Goal: Transaction & Acquisition: Purchase product/service

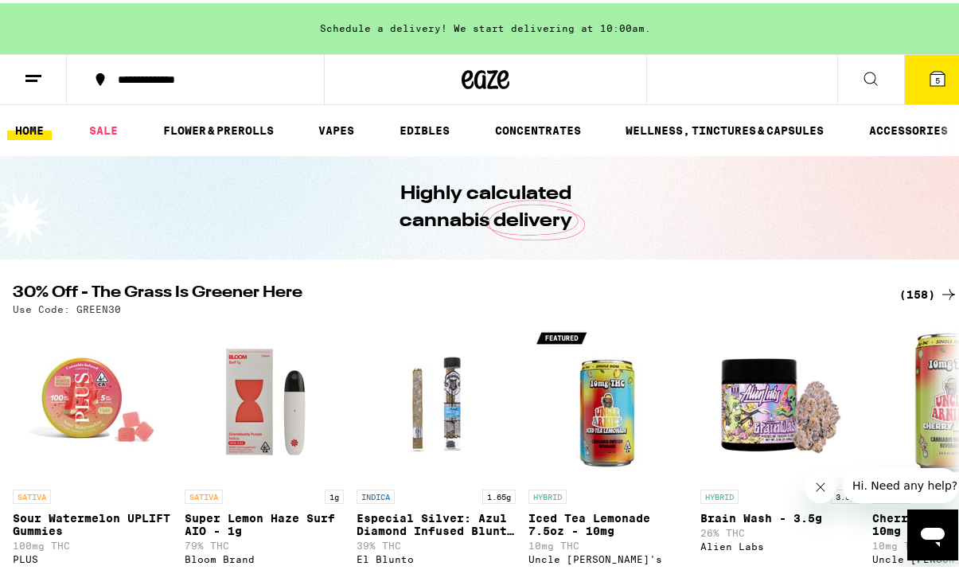
click at [931, 71] on icon at bounding box center [937, 75] width 14 height 14
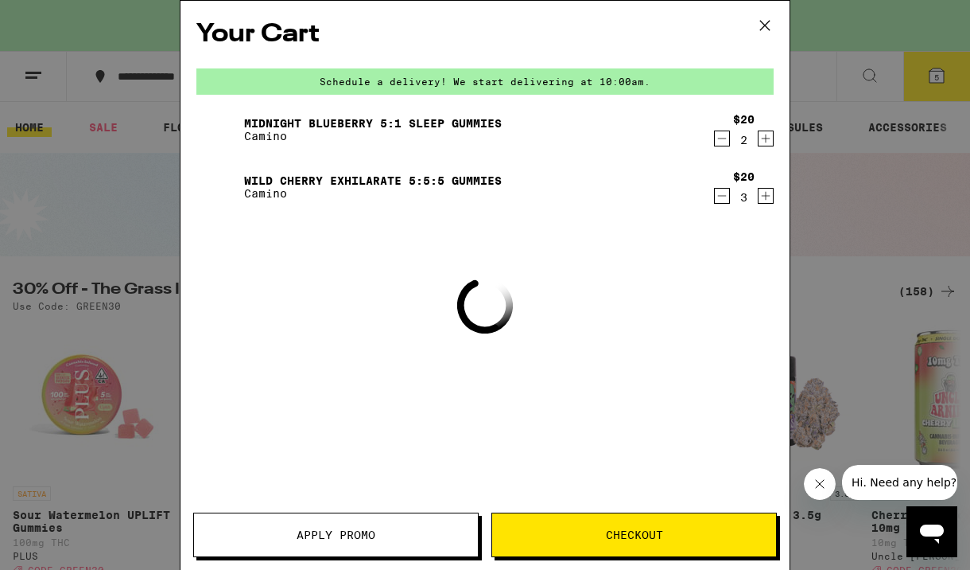
click at [770, 27] on icon at bounding box center [765, 26] width 24 height 24
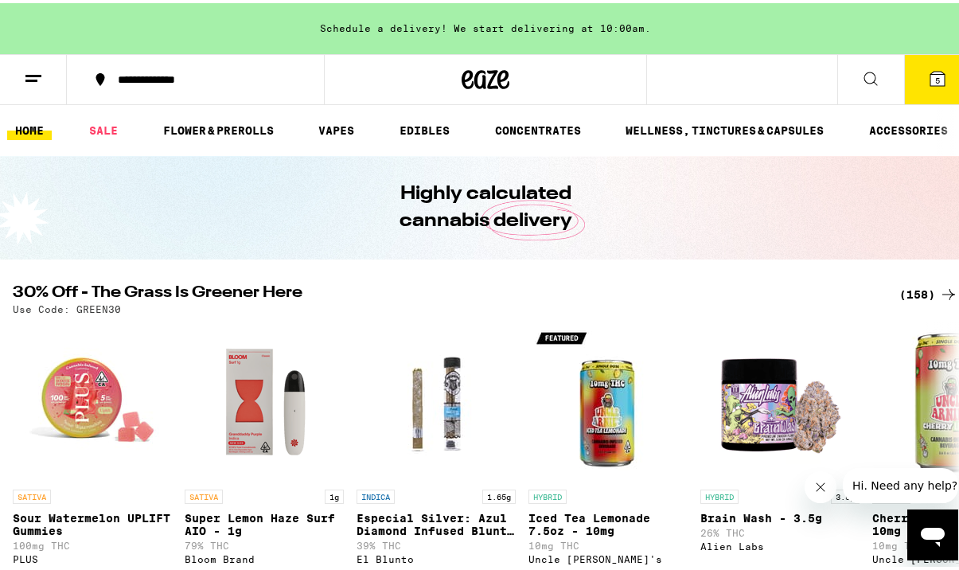
click at [906, 289] on div "(158)" at bounding box center [928, 291] width 59 height 19
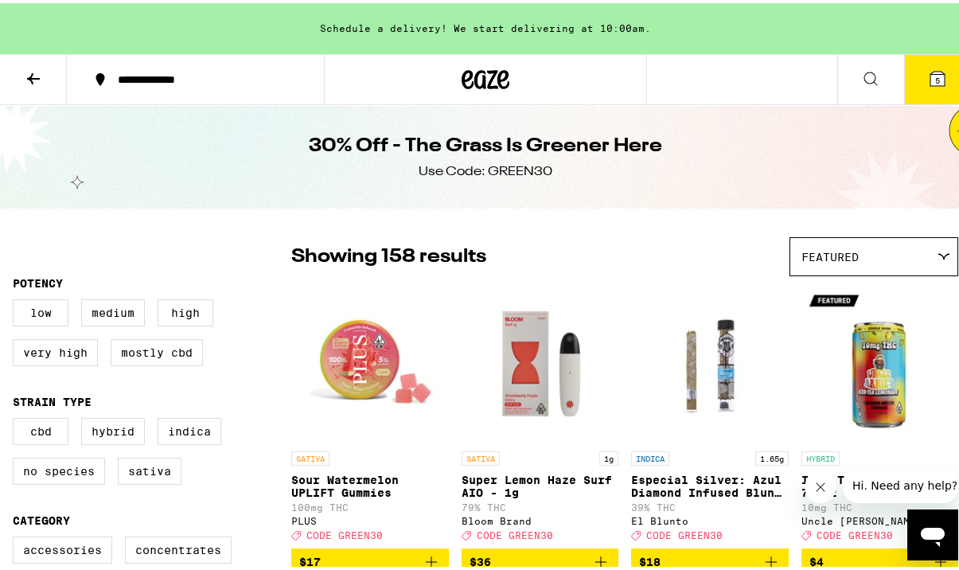
click at [39, 74] on icon at bounding box center [33, 75] width 13 height 11
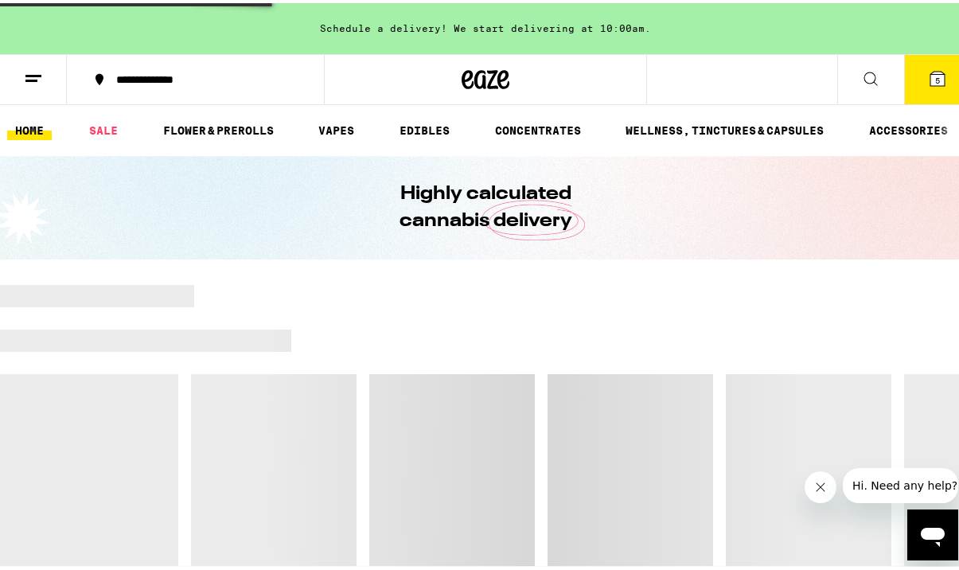
click at [472, 78] on icon at bounding box center [485, 76] width 48 height 29
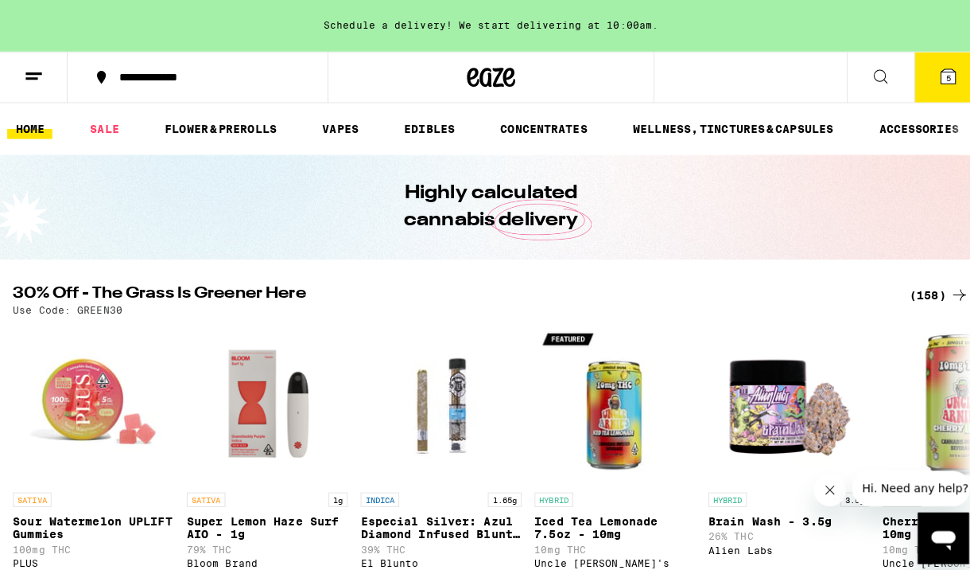
scroll to position [265, 0]
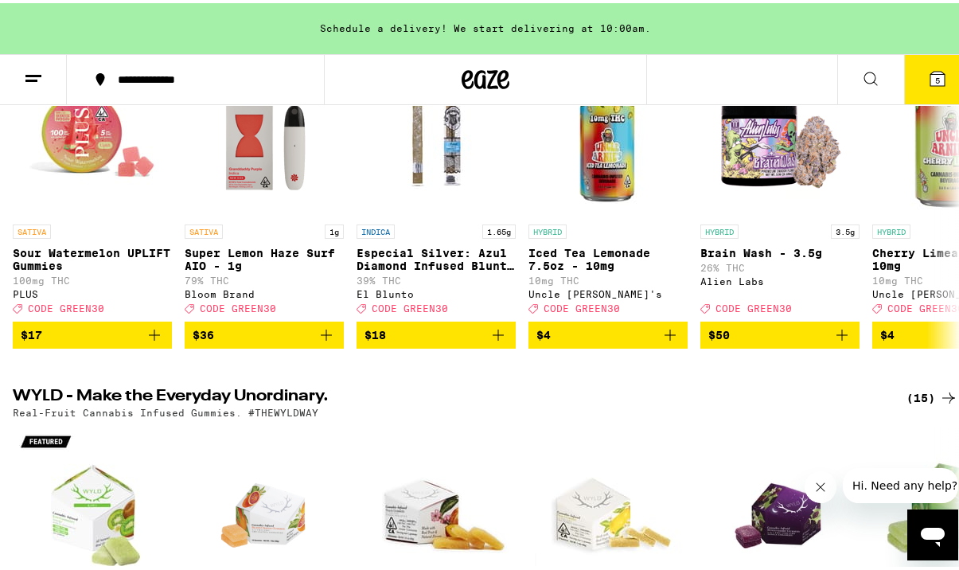
click at [930, 76] on icon at bounding box center [937, 75] width 14 height 14
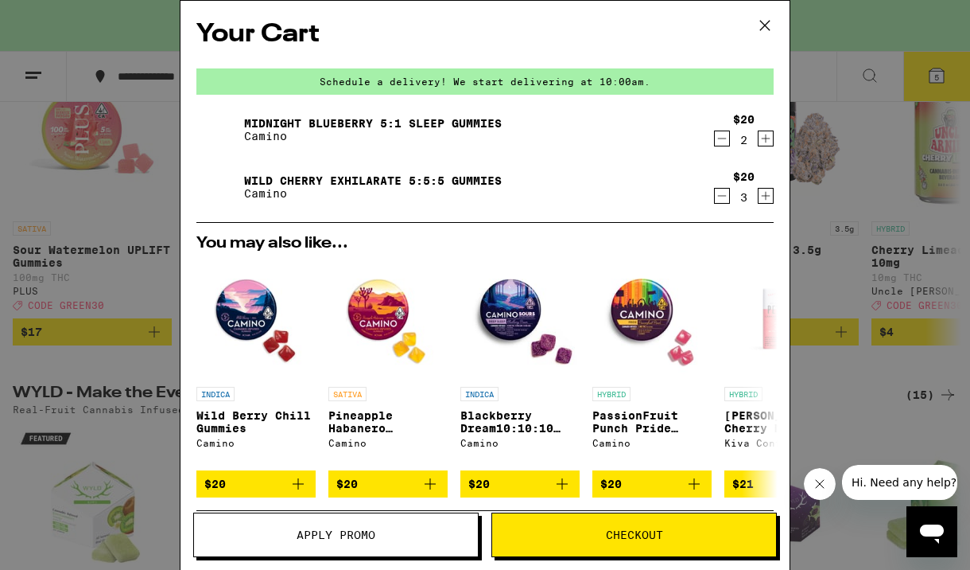
click at [765, 25] on icon at bounding box center [765, 26] width 10 height 10
